Goal: Information Seeking & Learning: Learn about a topic

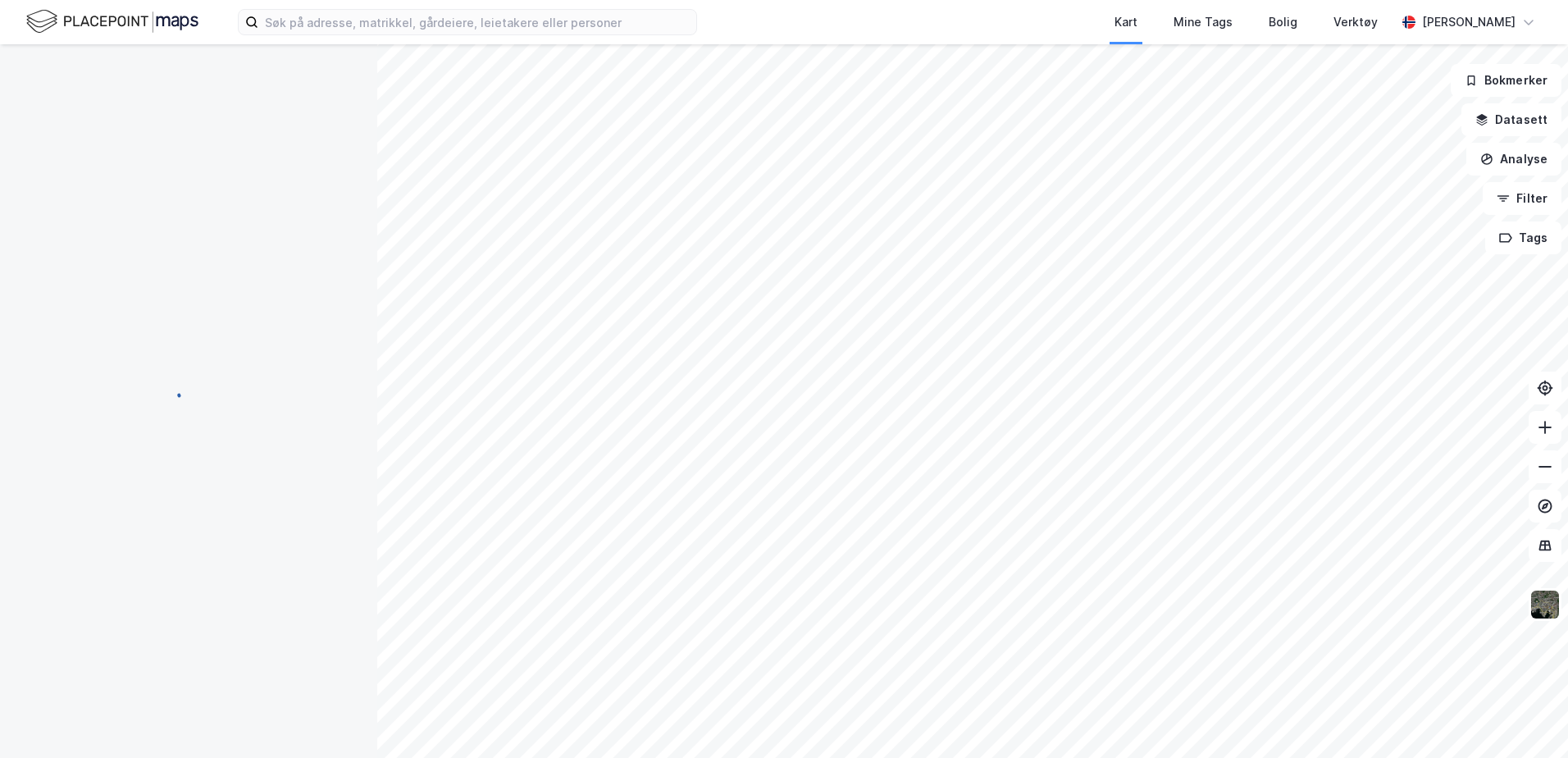
click at [113, 22] on img at bounding box center [112, 22] width 172 height 28
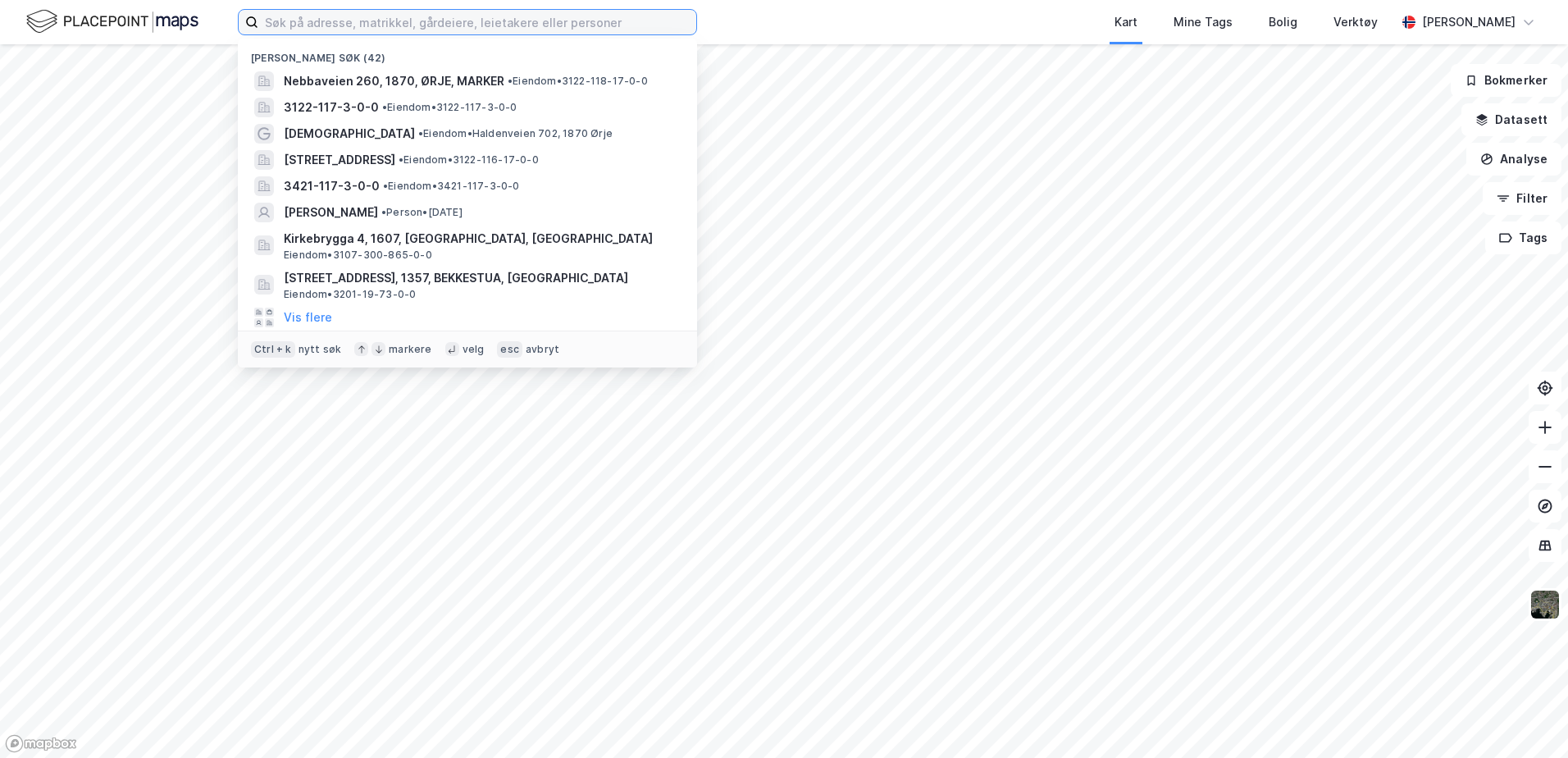
click at [424, 25] on input at bounding box center [477, 22] width 438 height 24
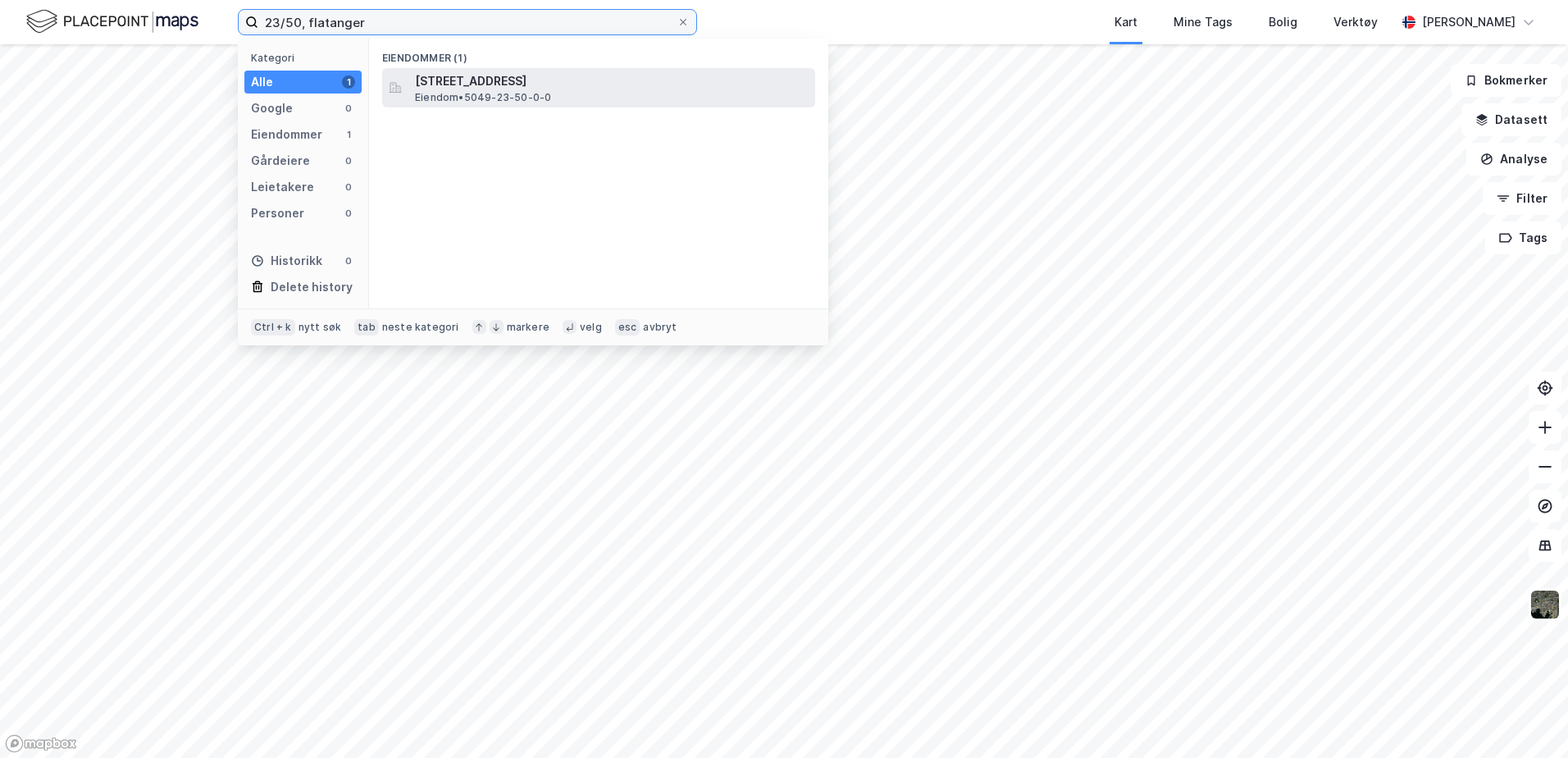
type input "23/50, flatanger"
click at [540, 91] on span "Eiendom • 5049-23-50-0-0" at bounding box center [483, 98] width 136 height 13
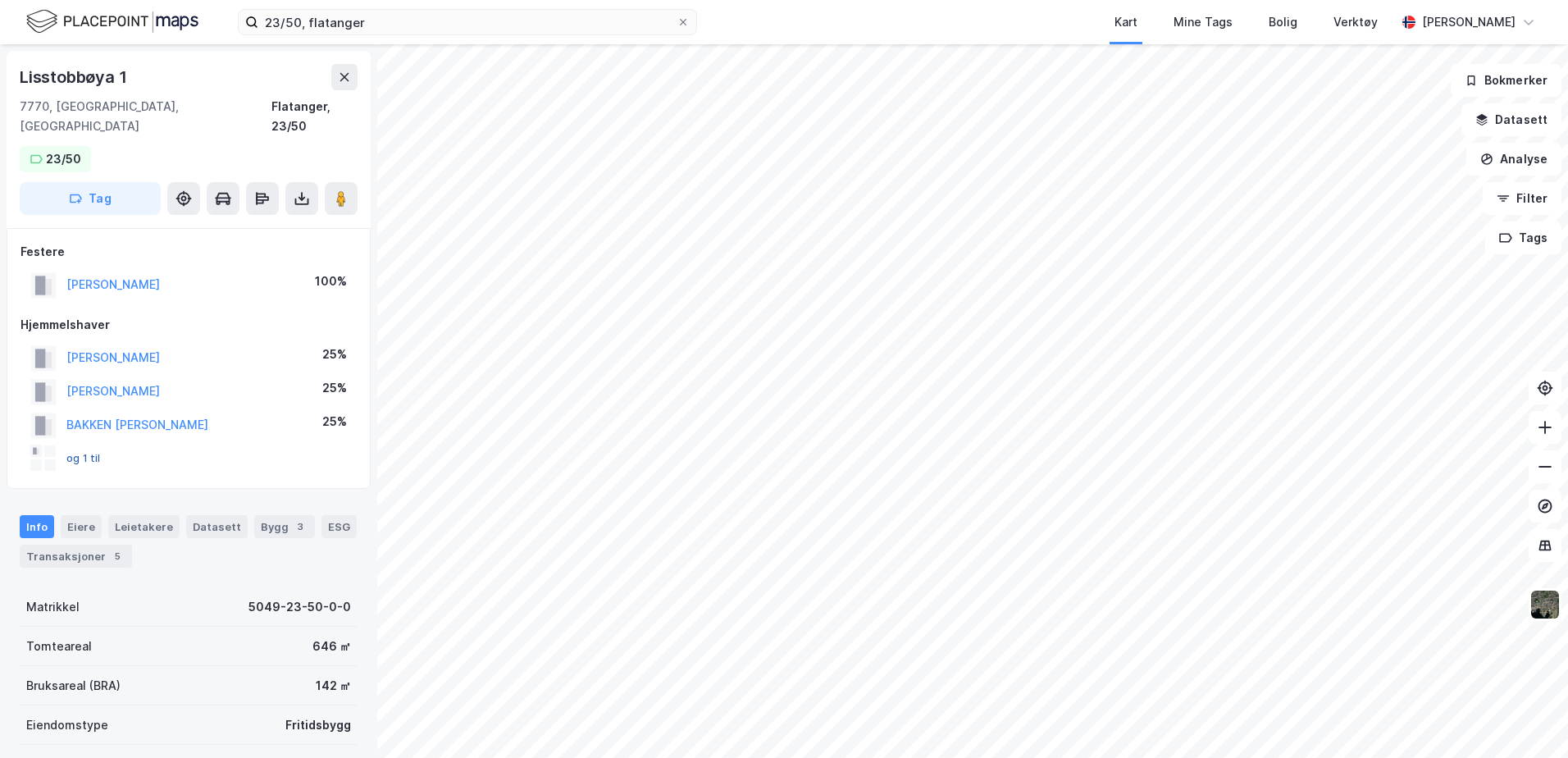
click at [0, 0] on button "og 1 til" at bounding box center [0, 0] width 0 height 0
